Goal: Information Seeking & Learning: Find specific fact

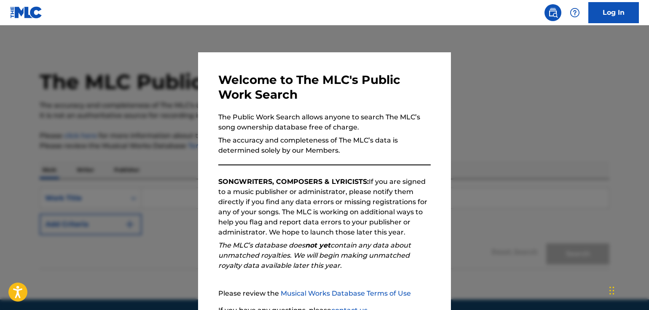
drag, startPoint x: 420, startPoint y: 46, endPoint x: 477, endPoint y: 65, distance: 59.4
click at [421, 47] on div at bounding box center [324, 180] width 649 height 310
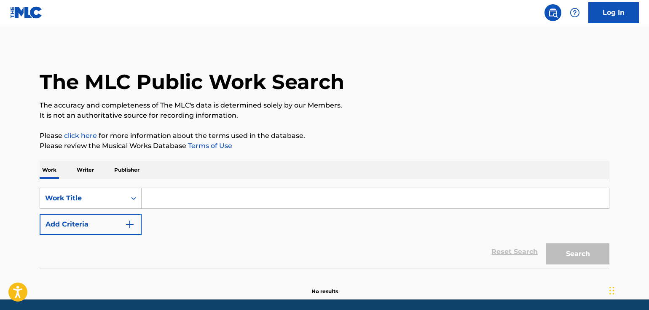
click at [252, 192] on input "Search Form" at bounding box center [375, 198] width 467 height 20
paste input "[PERSON_NAME] - All I Want for Christmas Is You (Make My Wish Come True Edition)"
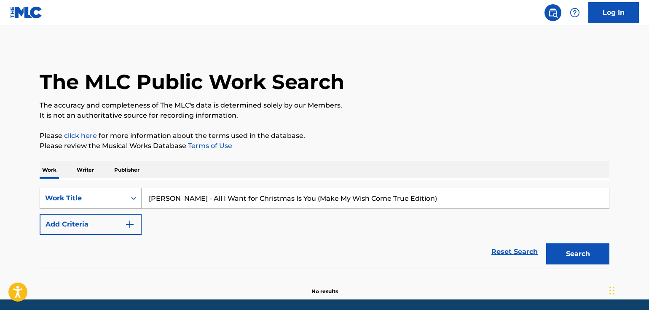
drag, startPoint x: 201, startPoint y: 198, endPoint x: 125, endPoint y: 198, distance: 75.8
click at [125, 198] on div "SearchWithCriteriadc726854-59a8-4306-98df-88fd7cd43eb9 Work Title [PERSON_NAME]…" at bounding box center [324, 197] width 569 height 21
drag, startPoint x: 254, startPoint y: 197, endPoint x: 411, endPoint y: 196, distance: 157.5
click at [411, 196] on input "All I Want for Christmas Is You (Make My Wish Come True Edition)" at bounding box center [375, 198] width 467 height 20
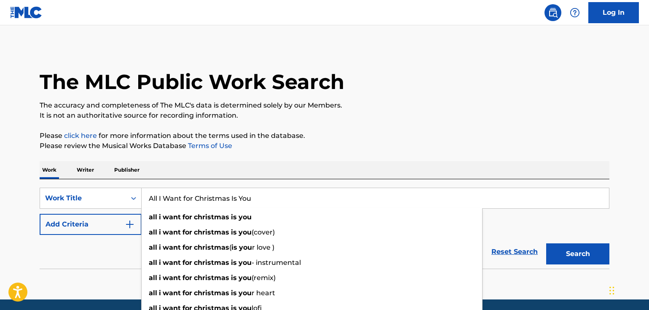
type input "All I Want for Christmas Is You"
click at [79, 222] on button "Add Criteria" at bounding box center [91, 224] width 102 height 21
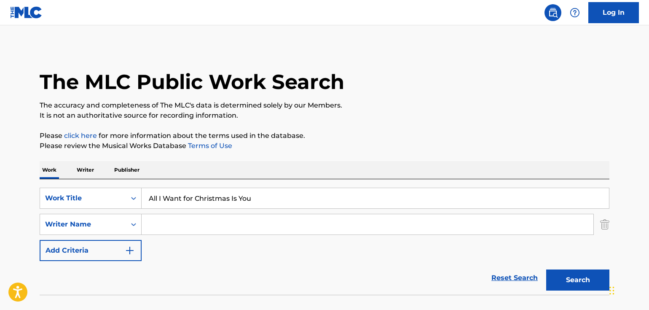
click at [171, 220] on input "Search Form" at bounding box center [367, 224] width 451 height 20
paste input "[PERSON_NAME] -"
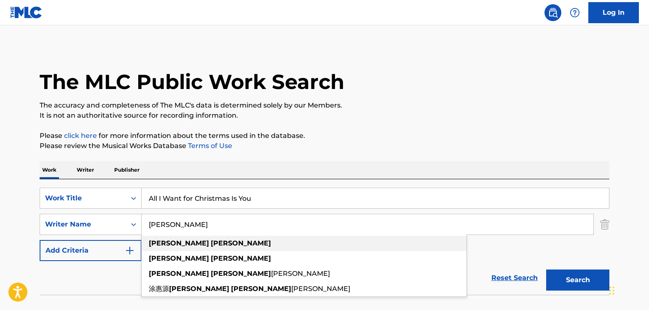
click at [226, 244] on div "[PERSON_NAME]" at bounding box center [304, 242] width 325 height 15
type input "[PERSON_NAME]"
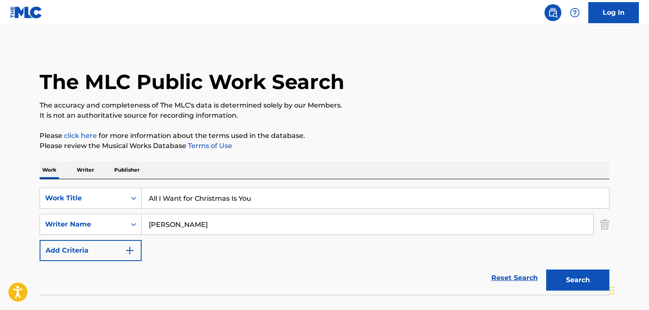
click at [575, 280] on button "Search" at bounding box center [577, 279] width 63 height 21
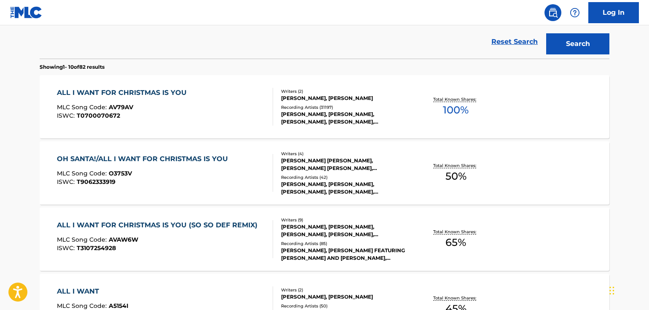
scroll to position [243, 0]
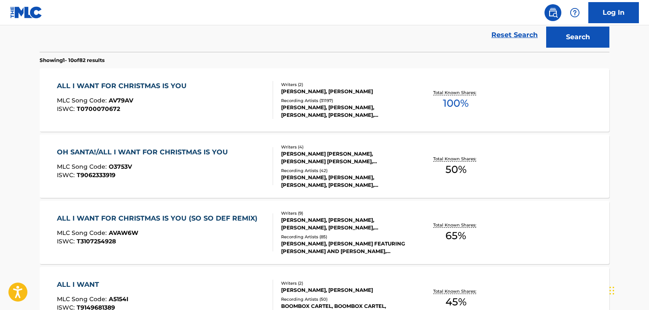
click at [355, 104] on div "[PERSON_NAME], [PERSON_NAME], [PERSON_NAME], [PERSON_NAME], [PERSON_NAME]" at bounding box center [344, 111] width 127 height 15
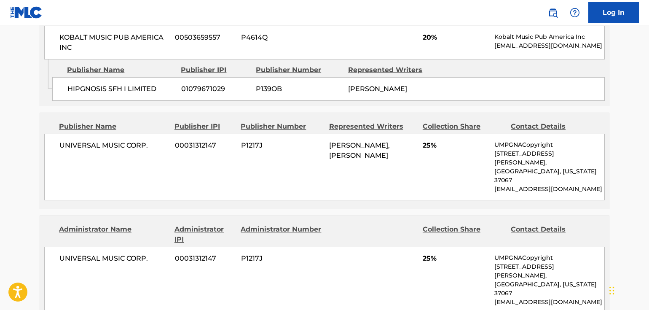
scroll to position [1042, 0]
